Goal: Information Seeking & Learning: Learn about a topic

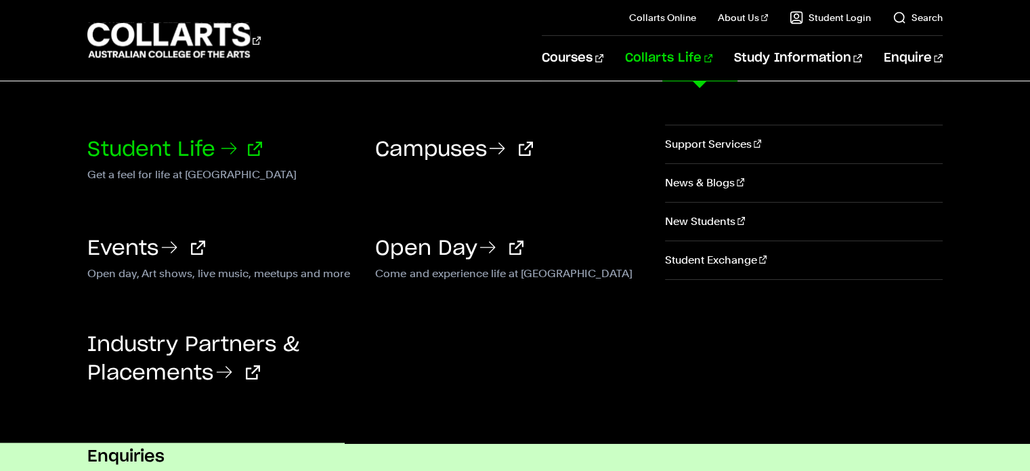
click at [158, 156] on link "Student Life" at bounding box center [174, 149] width 175 height 20
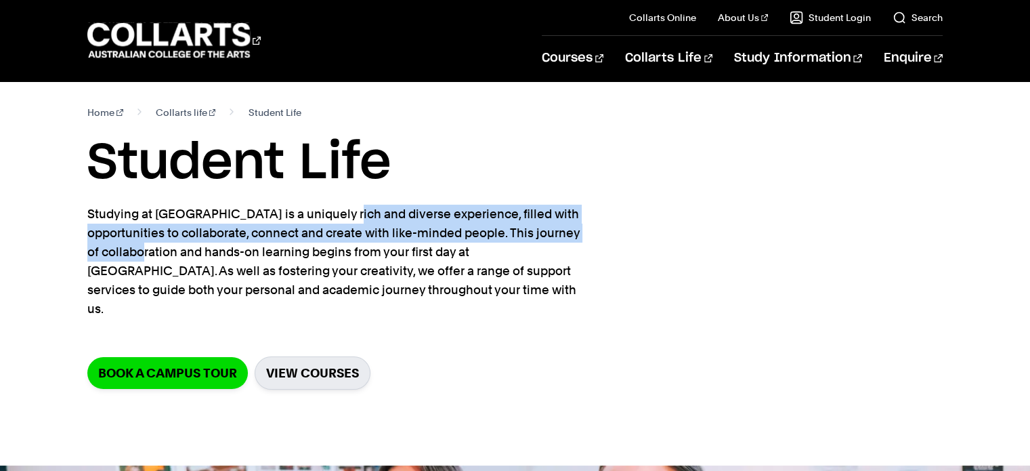
drag, startPoint x: 236, startPoint y: 215, endPoint x: 544, endPoint y: 235, distance: 309.4
click at [544, 235] on p "Studying at [GEOGRAPHIC_DATA] is a uniquely rich and diverse experience, filled…" at bounding box center [334, 261] width 494 height 114
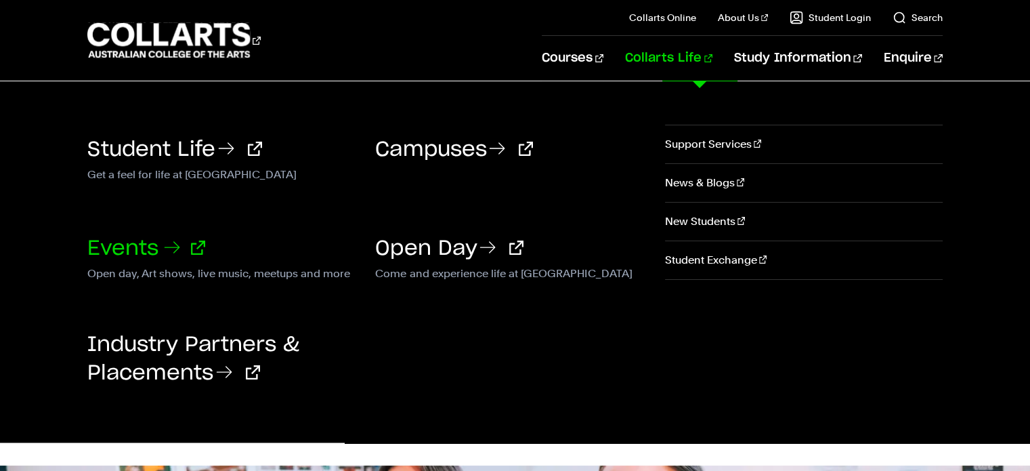
click at [139, 249] on link "Events" at bounding box center [146, 248] width 118 height 20
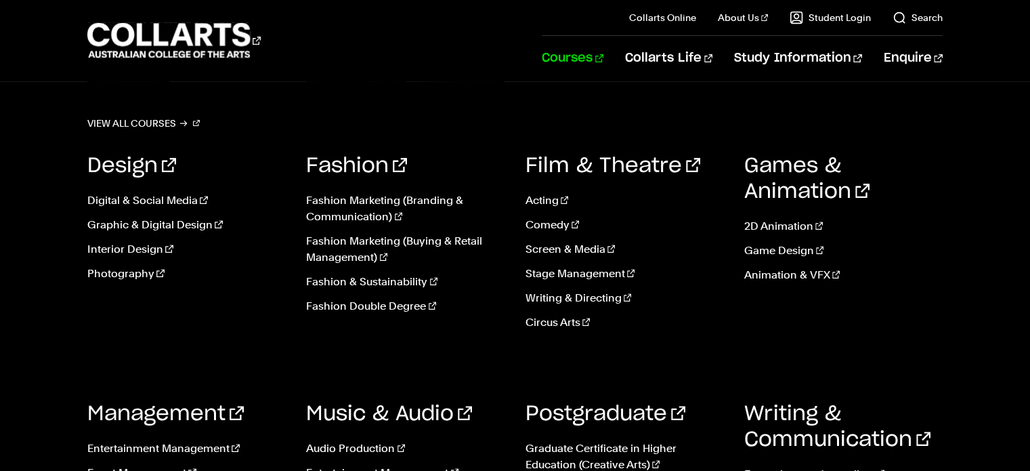
scroll to position [311, 0]
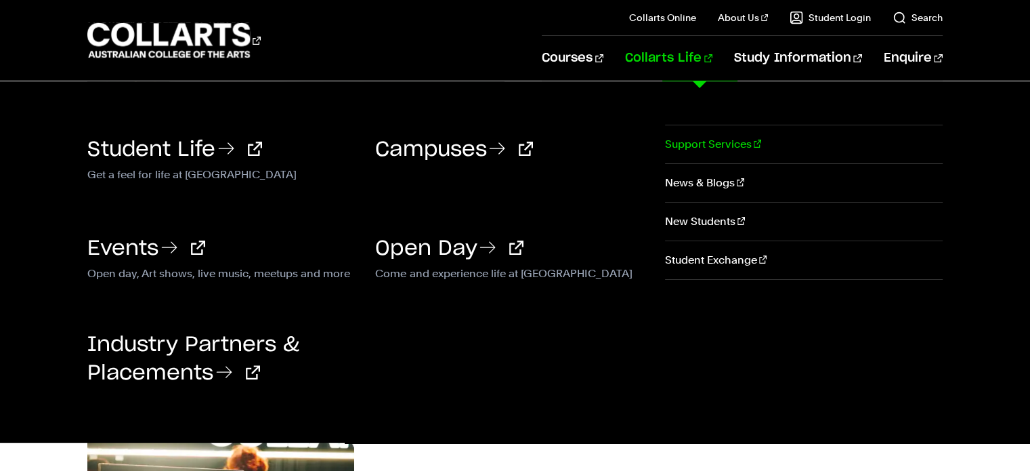
click at [696, 148] on link "Support Services" at bounding box center [804, 144] width 278 height 38
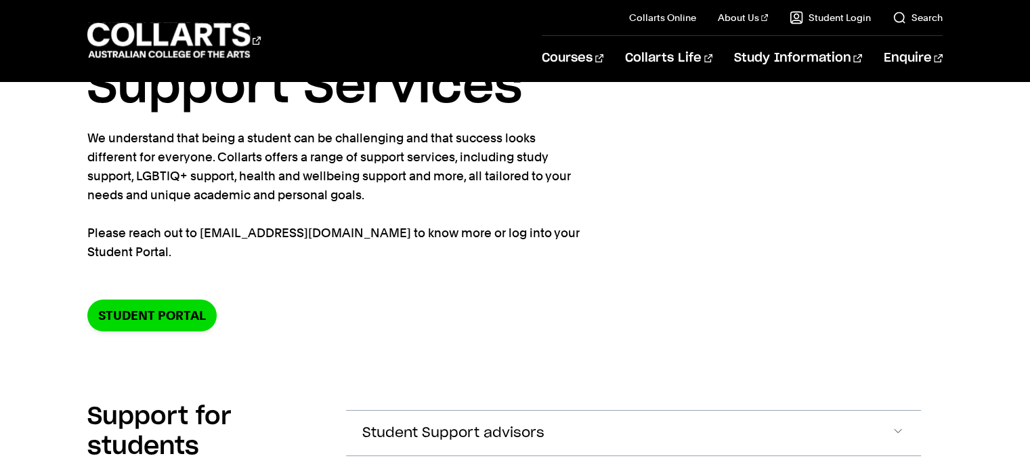
scroll to position [53, 0]
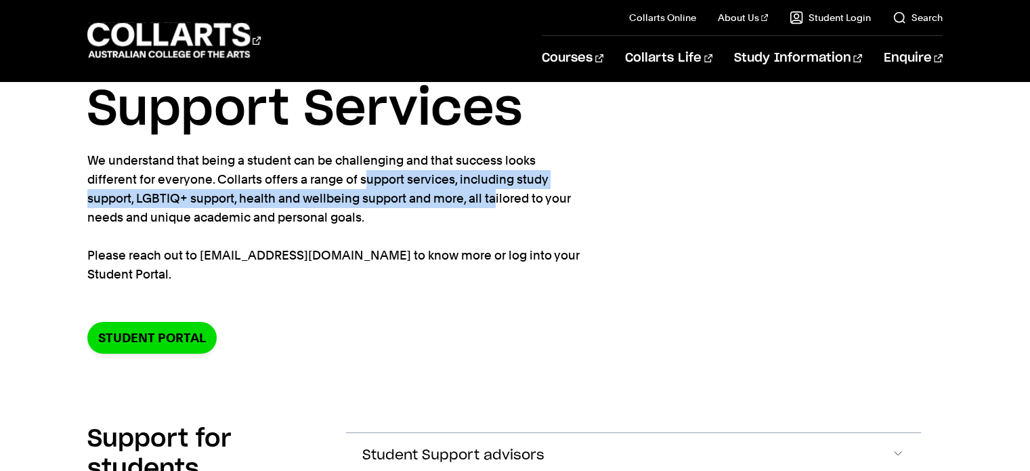
drag, startPoint x: 406, startPoint y: 200, endPoint x: 272, endPoint y: 184, distance: 135.1
click at [272, 184] on p "We understand that being a student can be challenging and that success looks di…" at bounding box center [334, 217] width 494 height 133
click at [314, 206] on p "We understand that being a student can be challenging and that success looks di…" at bounding box center [334, 217] width 494 height 133
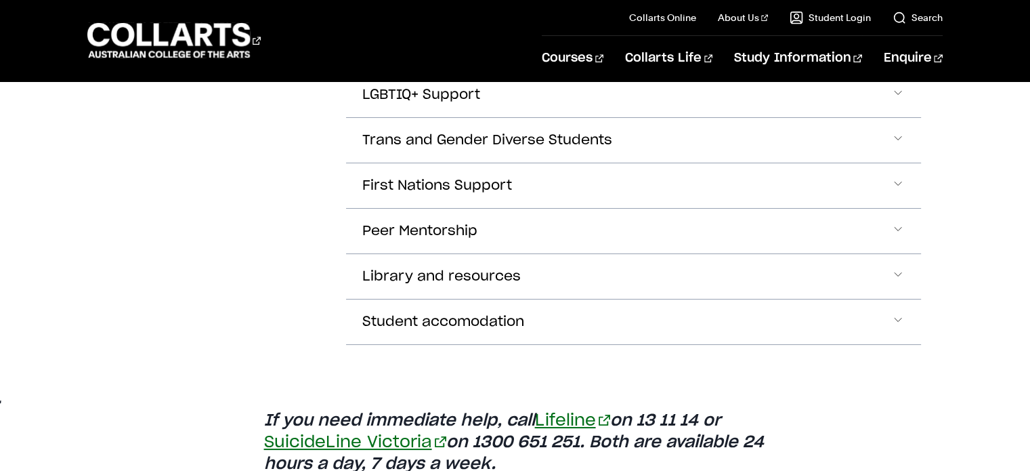
scroll to position [838, 0]
